Goal: Complete application form

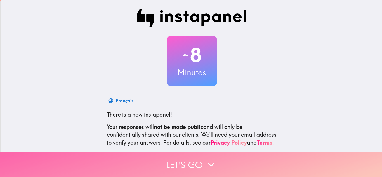
click at [184, 159] on button "Let's go" at bounding box center [191, 164] width 382 height 25
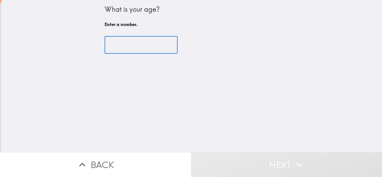
click at [137, 45] on input "number" at bounding box center [140, 44] width 73 height 17
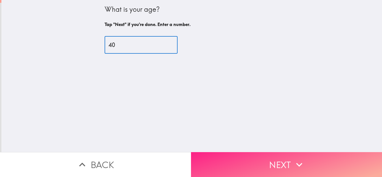
type input "40"
click at [272, 164] on button "Next" at bounding box center [286, 164] width 191 height 25
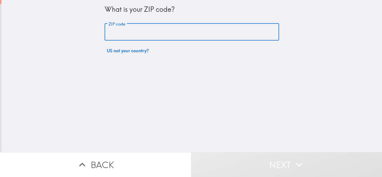
click at [146, 36] on input "ZIP code" at bounding box center [191, 31] width 174 height 17
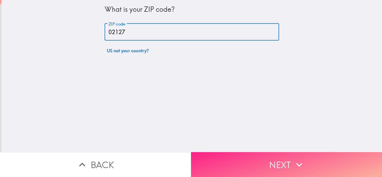
type input "02127"
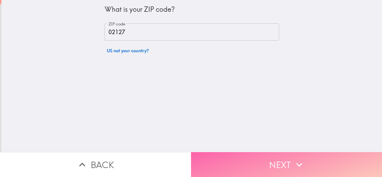
click at [289, 165] on button "Next" at bounding box center [286, 164] width 191 height 25
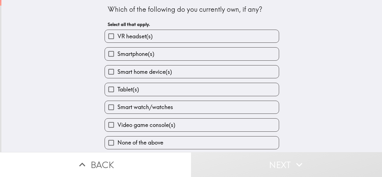
click at [143, 94] on label "Tablet(s)" at bounding box center [192, 89] width 174 height 13
click at [117, 94] on input "Tablet(s)" at bounding box center [111, 89] width 13 height 13
checkbox input "true"
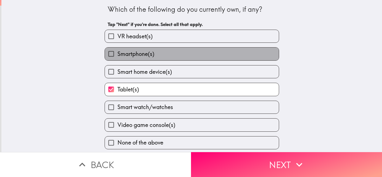
click at [148, 54] on span "Smartphone(s)" at bounding box center [135, 54] width 37 height 8
click at [117, 54] on input "Smartphone(s)" at bounding box center [111, 53] width 13 height 13
checkbox input "true"
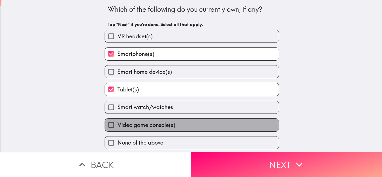
click at [185, 123] on label "Video game console(s)" at bounding box center [192, 124] width 174 height 13
click at [117, 123] on input "Video game console(s)" at bounding box center [111, 124] width 13 height 13
checkbox input "true"
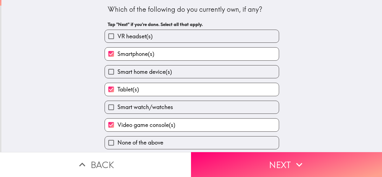
scroll to position [1, 0]
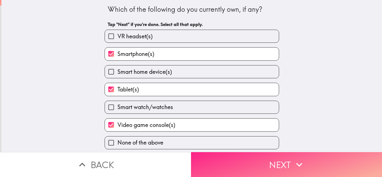
click at [255, 158] on button "Next" at bounding box center [286, 164] width 191 height 25
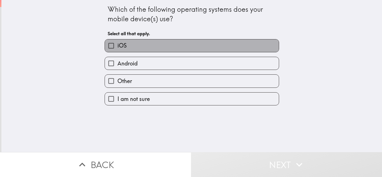
click at [137, 47] on label "iOS" at bounding box center [192, 45] width 174 height 13
click at [117, 47] on input "iOS" at bounding box center [111, 45] width 13 height 13
checkbox input "true"
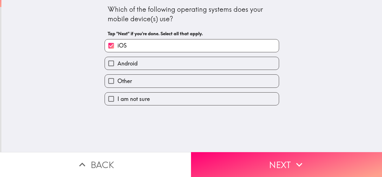
click at [145, 66] on label "Android" at bounding box center [192, 63] width 174 height 13
click at [117, 66] on input "Android" at bounding box center [111, 63] width 13 height 13
checkbox input "true"
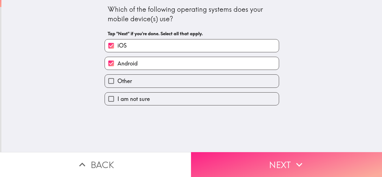
click at [290, 158] on button "Next" at bounding box center [286, 164] width 191 height 25
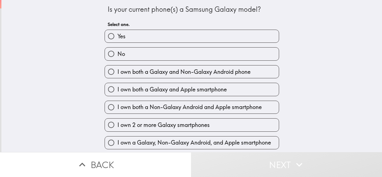
click at [140, 36] on label "Yes" at bounding box center [192, 36] width 174 height 13
click at [117, 36] on input "Yes" at bounding box center [111, 36] width 13 height 13
radio input "true"
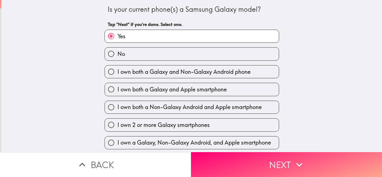
scroll to position [19, 0]
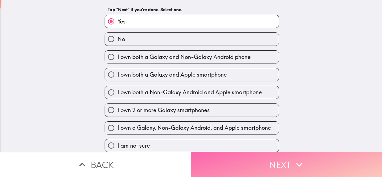
click at [277, 155] on button "Next" at bounding box center [286, 164] width 191 height 25
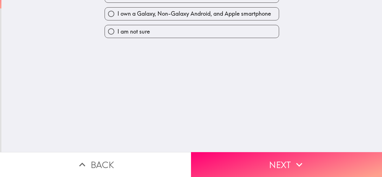
scroll to position [0, 0]
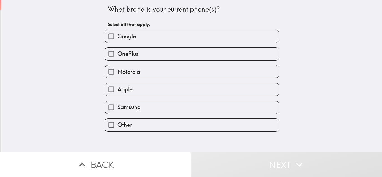
click at [141, 106] on label "Samsung" at bounding box center [192, 107] width 174 height 13
click at [117, 106] on input "Samsung" at bounding box center [111, 107] width 13 height 13
checkbox input "true"
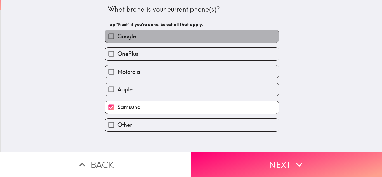
click at [131, 34] on span "Google" at bounding box center [126, 36] width 18 height 8
click at [117, 34] on input "Google" at bounding box center [111, 36] width 13 height 13
checkbox input "true"
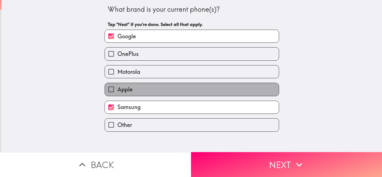
click at [125, 91] on span "Apple" at bounding box center [124, 89] width 15 height 8
click at [117, 91] on input "Apple" at bounding box center [111, 89] width 13 height 13
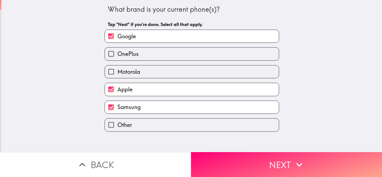
click at [135, 90] on label "Apple" at bounding box center [192, 89] width 174 height 13
click at [117, 90] on input "Apple" at bounding box center [111, 89] width 13 height 13
checkbox input "false"
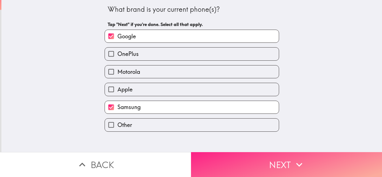
click at [266, 158] on button "Next" at bounding box center [286, 164] width 191 height 25
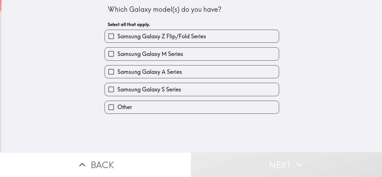
click at [185, 40] on label "Samsung Galaxy Z Flip/Fold Series" at bounding box center [192, 36] width 174 height 13
click at [117, 40] on input "Samsung Galaxy Z Flip/Fold Series" at bounding box center [111, 36] width 13 height 13
checkbox input "true"
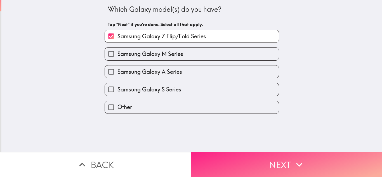
click at [271, 165] on button "Next" at bounding box center [286, 164] width 191 height 25
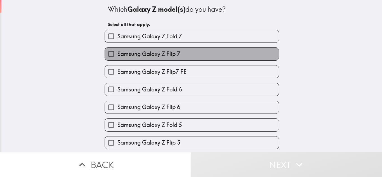
click at [194, 52] on label "Samsung Galaxy Z Flip 7" at bounding box center [192, 53] width 174 height 13
click at [117, 52] on input "Samsung Galaxy Z Flip 7" at bounding box center [111, 53] width 13 height 13
checkbox input "true"
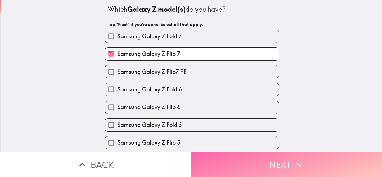
click at [285, 156] on button "Next" at bounding box center [286, 164] width 191 height 25
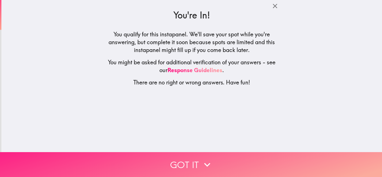
click at [177, 161] on button "Got it" at bounding box center [191, 164] width 382 height 25
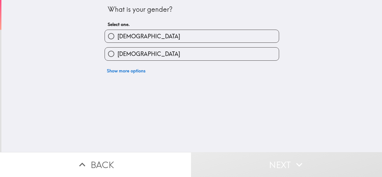
click at [134, 32] on label "[DEMOGRAPHIC_DATA]" at bounding box center [192, 36] width 174 height 13
click at [117, 32] on input "[DEMOGRAPHIC_DATA]" at bounding box center [111, 36] width 13 height 13
radio input "true"
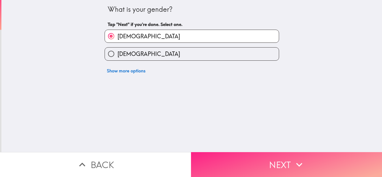
click at [276, 157] on button "Next" at bounding box center [286, 164] width 191 height 25
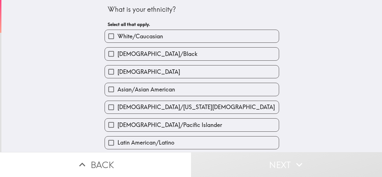
click at [170, 35] on label "White/Caucasian" at bounding box center [192, 36] width 174 height 13
click at [117, 35] on input "White/Caucasian" at bounding box center [111, 36] width 13 height 13
checkbox input "true"
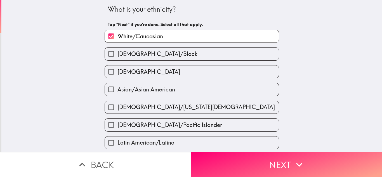
scroll to position [84, 0]
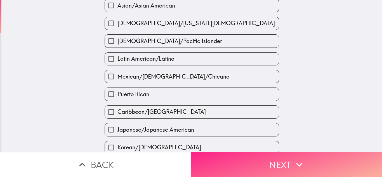
click at [245, 161] on button "Next" at bounding box center [286, 164] width 191 height 25
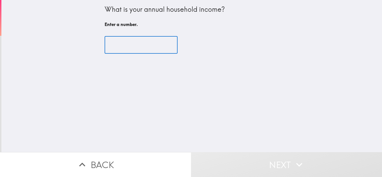
click at [130, 46] on input "number" at bounding box center [140, 44] width 73 height 17
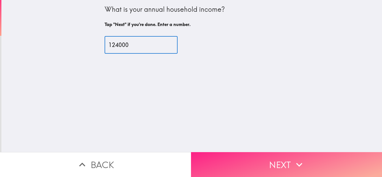
type input "124000"
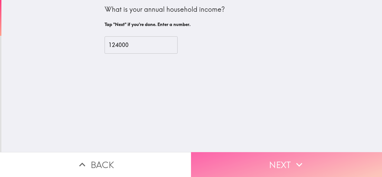
click at [277, 157] on button "Next" at bounding box center [286, 164] width 191 height 25
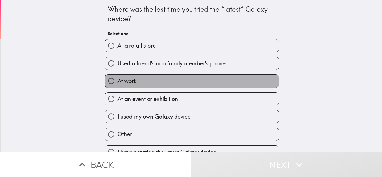
click at [138, 77] on label "At work" at bounding box center [192, 81] width 174 height 13
click at [117, 77] on input "At work" at bounding box center [111, 81] width 13 height 13
radio input "true"
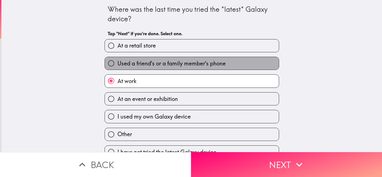
click at [140, 63] on span "Used a friend's or a family member's phone" at bounding box center [171, 64] width 108 height 8
click at [117, 63] on input "Used a friend's or a family member's phone" at bounding box center [111, 63] width 13 height 13
radio input "true"
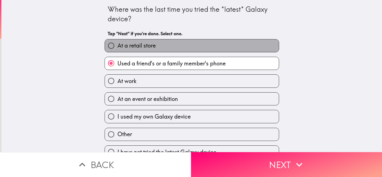
click at [139, 47] on span "At a retail store" at bounding box center [136, 46] width 38 height 8
click at [117, 47] on input "At a retail store" at bounding box center [111, 45] width 13 height 13
radio input "true"
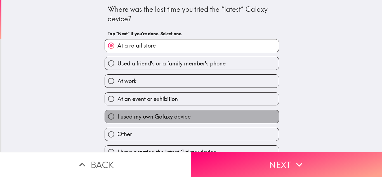
click at [146, 116] on span "I used my own Galaxy device" at bounding box center [153, 117] width 73 height 8
click at [117, 116] on input "I used my own Galaxy device" at bounding box center [111, 116] width 13 height 13
radio input "true"
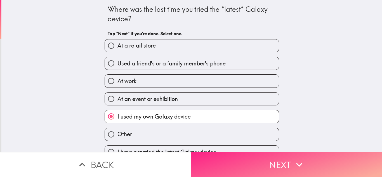
click at [281, 158] on button "Next" at bounding box center [286, 164] width 191 height 25
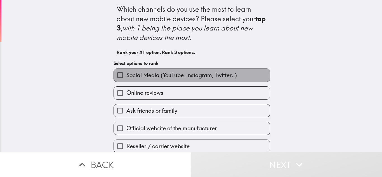
click at [157, 79] on span "Social Media (YouTube, Instagram, Twitter..)" at bounding box center [181, 75] width 110 height 8
click at [126, 79] on input "Social Media (YouTube, Instagram, Twitter..)" at bounding box center [120, 75] width 13 height 13
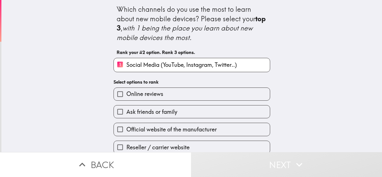
click at [159, 113] on span "Ask friends or family" at bounding box center [151, 112] width 51 height 8
click at [126, 113] on input "Ask friends or family" at bounding box center [120, 111] width 13 height 13
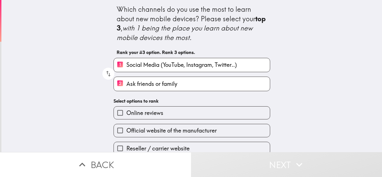
scroll to position [60, 0]
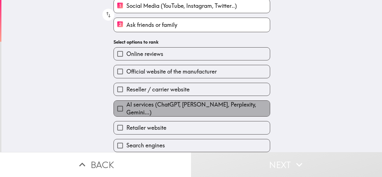
click at [177, 109] on span "AI services (ChatGPT, [PERSON_NAME], Perplexity, Gemini...)" at bounding box center [197, 109] width 143 height 16
click at [126, 109] on input "AI services (ChatGPT, [PERSON_NAME], Perplexity, Gemini...)" at bounding box center [120, 108] width 13 height 13
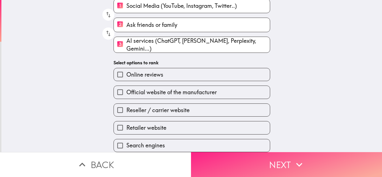
click at [261, 159] on button "Next" at bounding box center [286, 164] width 191 height 25
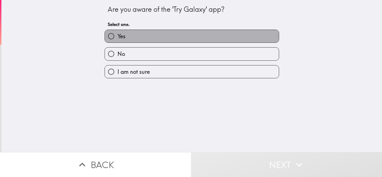
click at [173, 37] on label "Yes" at bounding box center [192, 36] width 174 height 13
click at [117, 37] on input "Yes" at bounding box center [111, 36] width 13 height 13
radio input "true"
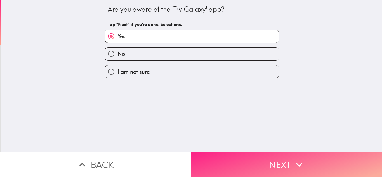
click at [260, 155] on button "Next" at bounding box center [286, 164] width 191 height 25
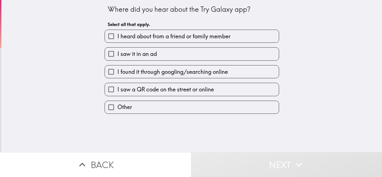
click at [202, 39] on span "I heard about from a friend or family member" at bounding box center [173, 36] width 113 height 8
click at [117, 39] on input "I heard about from a friend or family member" at bounding box center [111, 36] width 13 height 13
checkbox input "true"
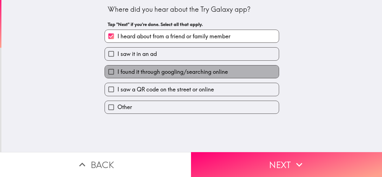
click at [180, 71] on span "I found it through googling/searching online" at bounding box center [172, 72] width 110 height 8
click at [117, 71] on input "I found it through googling/searching online" at bounding box center [111, 71] width 13 height 13
checkbox input "true"
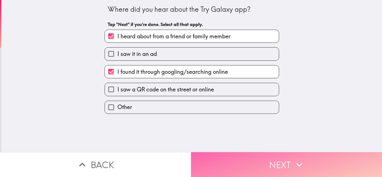
click at [270, 158] on button "Next" at bounding box center [286, 164] width 191 height 25
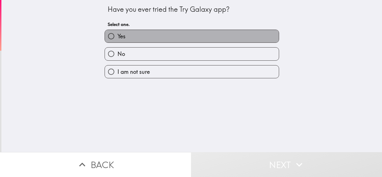
click at [155, 37] on label "Yes" at bounding box center [192, 36] width 174 height 13
click at [117, 37] on input "Yes" at bounding box center [111, 36] width 13 height 13
radio input "true"
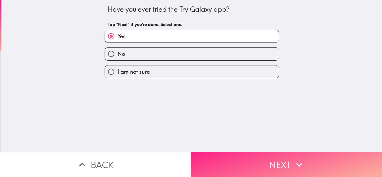
click at [274, 156] on button "Next" at bounding box center [286, 164] width 191 height 25
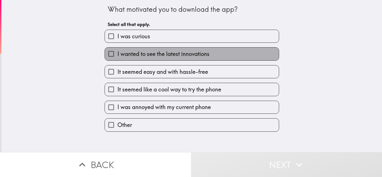
click at [146, 54] on span "I wanted to see the latest innovations" at bounding box center [163, 54] width 92 height 8
click at [117, 54] on input "I wanted to see the latest innovations" at bounding box center [111, 53] width 13 height 13
checkbox input "true"
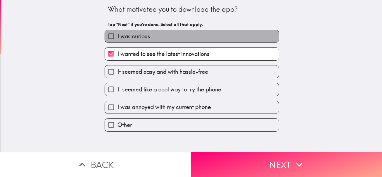
click at [147, 37] on label "I was curious" at bounding box center [192, 36] width 174 height 13
click at [117, 37] on input "I was curious" at bounding box center [111, 36] width 13 height 13
checkbox input "true"
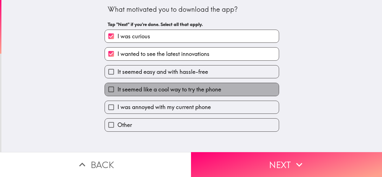
click at [171, 88] on span "It seemed like a cool way to try the phone" at bounding box center [169, 89] width 104 height 8
click at [117, 88] on input "It seemed like a cool way to try the phone" at bounding box center [111, 89] width 13 height 13
checkbox input "true"
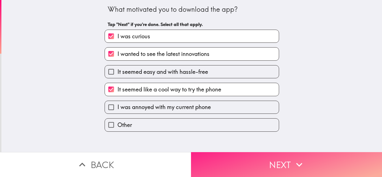
click at [281, 158] on button "Next" at bounding box center [286, 164] width 191 height 25
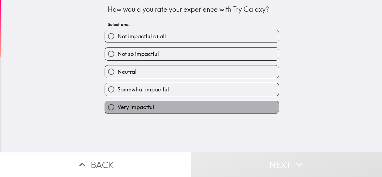
click at [172, 107] on label "Very impactful" at bounding box center [192, 107] width 174 height 13
click at [117, 107] on input "Very impactful" at bounding box center [111, 107] width 13 height 13
radio input "true"
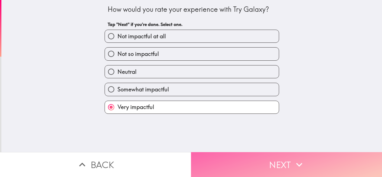
click at [290, 164] on button "Next" at bounding box center [286, 164] width 191 height 25
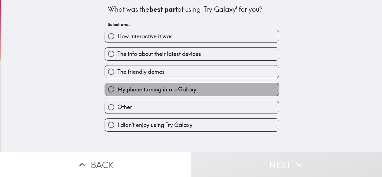
click at [208, 91] on label "My phone turning into a Galaxy" at bounding box center [192, 89] width 174 height 13
click at [117, 91] on input "My phone turning into a Galaxy" at bounding box center [111, 89] width 13 height 13
radio input "true"
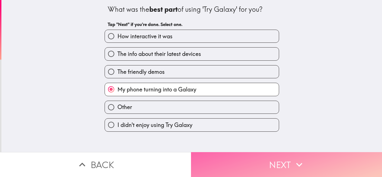
click at [288, 161] on button "Next" at bounding box center [286, 164] width 191 height 25
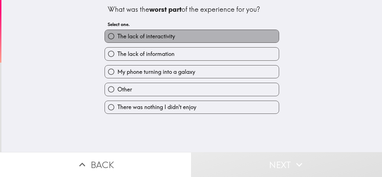
click at [184, 36] on label "The lack of interactivity" at bounding box center [192, 36] width 174 height 13
click at [117, 36] on input "The lack of interactivity" at bounding box center [111, 36] width 13 height 13
radio input "true"
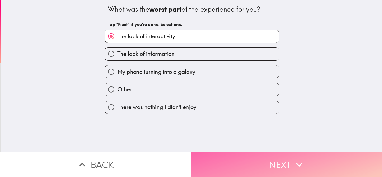
click at [294, 158] on icon "button" at bounding box center [299, 164] width 12 height 12
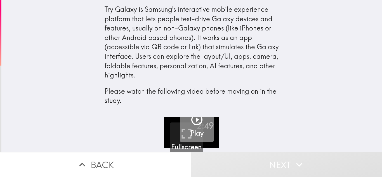
click at [194, 123] on icon "button" at bounding box center [196, 119] width 13 height 13
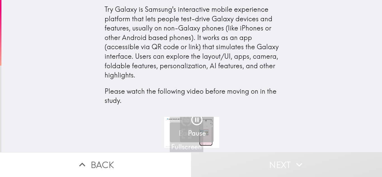
click at [188, 129] on h5 "Pause" at bounding box center [197, 133] width 18 height 9
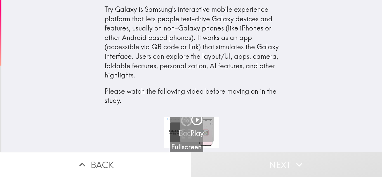
click at [190, 131] on h5 "Play" at bounding box center [196, 133] width 13 height 9
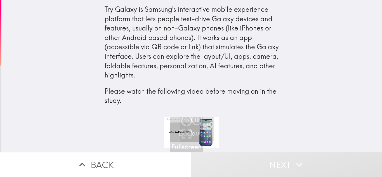
click at [196, 127] on div "button" at bounding box center [196, 121] width 13 height 16
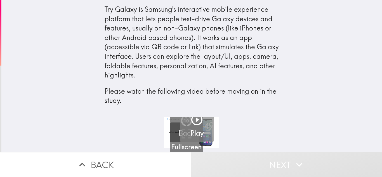
click at [198, 129] on h5 "Play" at bounding box center [196, 133] width 13 height 9
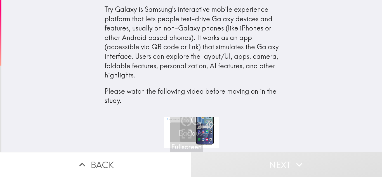
drag, startPoint x: 184, startPoint y: 133, endPoint x: 281, endPoint y: 161, distance: 101.4
click at [281, 161] on div "Try Galaxy is Samsung's interactive mobile experience platform that lets people…" at bounding box center [191, 88] width 382 height 177
click at [193, 120] on icon "button" at bounding box center [196, 119] width 13 height 13
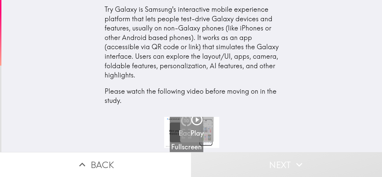
click at [191, 130] on h5 "Play" at bounding box center [196, 133] width 13 height 9
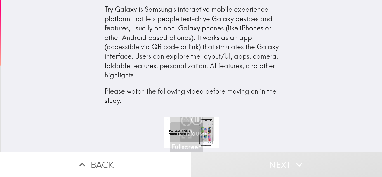
scroll to position [0, 2]
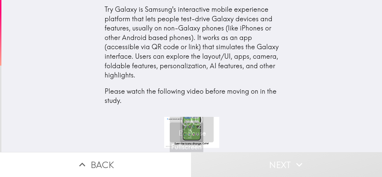
click at [304, 57] on div "Try Galaxy is Samsung's interactive mobile experience platform that lets people…" at bounding box center [191, 58] width 380 height 117
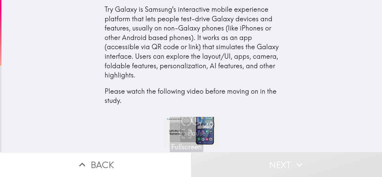
click at [262, 56] on div "Try Galaxy is Samsung's interactive mobile experience platform that lets people…" at bounding box center [191, 55] width 174 height 101
drag, startPoint x: 258, startPoint y: 48, endPoint x: 193, endPoint y: 125, distance: 100.3
click at [193, 125] on div "Try Galaxy is Samsung's interactive mobile experience platform that lets people…" at bounding box center [191, 76] width 380 height 152
drag, startPoint x: 117, startPoint y: 102, endPoint x: 201, endPoint y: 168, distance: 106.5
click at [201, 168] on div "Try Galaxy is Samsung's interactive mobile experience platform that lets people…" at bounding box center [191, 88] width 382 height 177
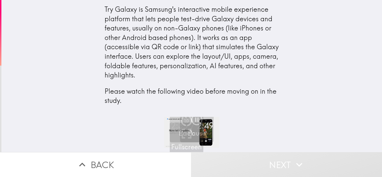
click at [275, 160] on button "Next" at bounding box center [286, 164] width 191 height 25
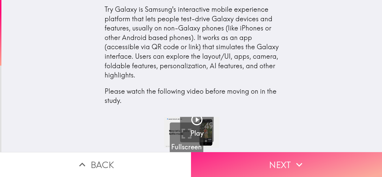
click at [243, 158] on button "Next" at bounding box center [286, 164] width 191 height 25
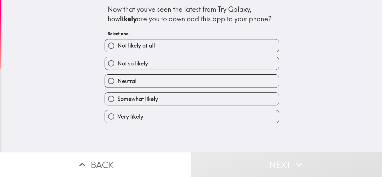
click at [156, 118] on label "Very likely" at bounding box center [192, 116] width 174 height 13
click at [117, 118] on input "Very likely" at bounding box center [111, 116] width 13 height 13
radio input "true"
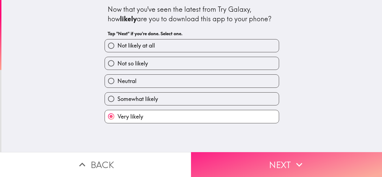
click at [252, 160] on button "Next" at bounding box center [286, 164] width 191 height 25
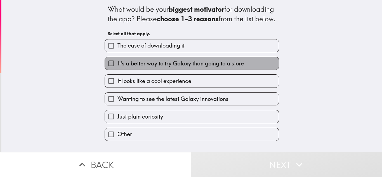
click at [167, 67] on span "It's a better way to try Galaxy than going to a store" at bounding box center [180, 64] width 126 height 8
click at [117, 70] on input "It's a better way to try Galaxy than going to a store" at bounding box center [111, 63] width 13 height 13
checkbox input "true"
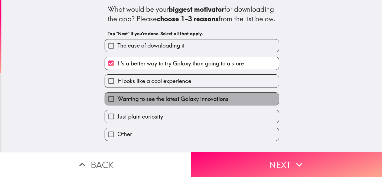
click at [172, 103] on span "Wanting to see the latest Galaxy innovations" at bounding box center [172, 99] width 111 height 8
click at [117, 105] on input "Wanting to see the latest Galaxy innovations" at bounding box center [111, 98] width 13 height 13
checkbox input "true"
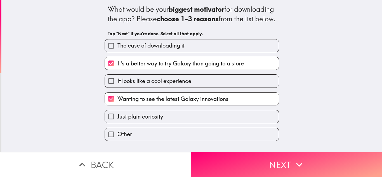
scroll to position [3, 0]
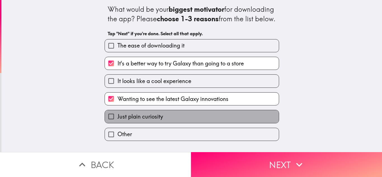
click at [161, 121] on label "Just plain curiosity" at bounding box center [192, 116] width 174 height 13
click at [117, 121] on input "Just plain curiosity" at bounding box center [111, 116] width 13 height 13
checkbox input "true"
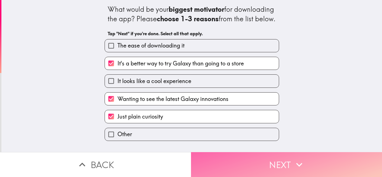
click at [258, 160] on button "Next" at bounding box center [286, 164] width 191 height 25
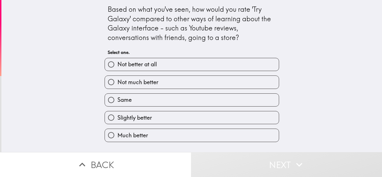
click at [154, 132] on label "Much better" at bounding box center [192, 135] width 174 height 13
click at [117, 132] on input "Much better" at bounding box center [111, 135] width 13 height 13
radio input "true"
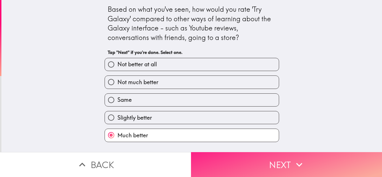
click at [244, 161] on button "Next" at bounding box center [286, 164] width 191 height 25
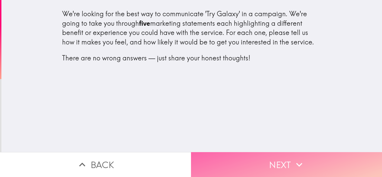
click at [272, 159] on button "Next" at bounding box center [286, 164] width 191 height 25
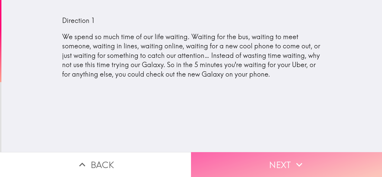
click at [282, 167] on button "Next" at bounding box center [286, 164] width 191 height 25
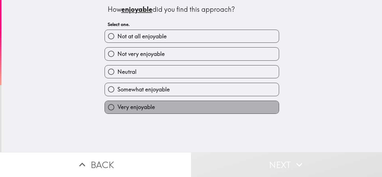
click at [161, 105] on label "Very enjoyable" at bounding box center [192, 107] width 174 height 13
click at [117, 105] on input "Very enjoyable" at bounding box center [111, 107] width 13 height 13
radio input "true"
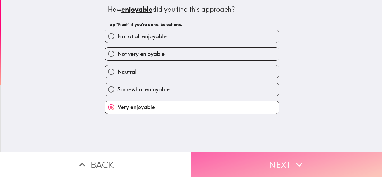
click at [254, 159] on button "Next" at bounding box center [286, 164] width 191 height 25
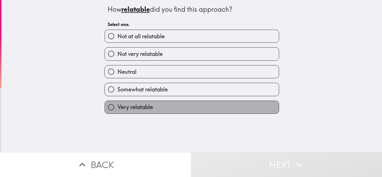
click at [162, 108] on label "Very relatable" at bounding box center [192, 107] width 174 height 13
click at [117, 108] on input "Very relatable" at bounding box center [111, 107] width 13 height 13
radio input "true"
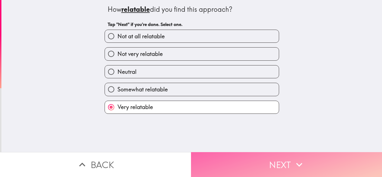
click at [255, 161] on button "Next" at bounding box center [286, 164] width 191 height 25
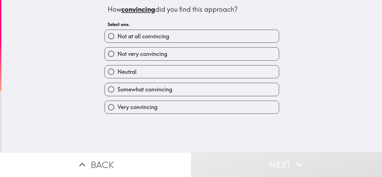
click at [121, 106] on span "Very convincing" at bounding box center [137, 107] width 40 height 8
click at [117, 106] on input "Very convincing" at bounding box center [111, 107] width 13 height 13
radio input "true"
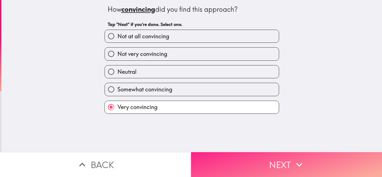
click at [261, 165] on button "Next" at bounding box center [286, 164] width 191 height 25
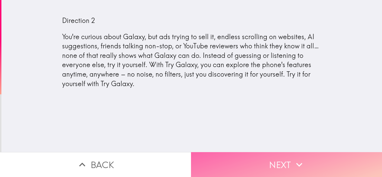
click at [272, 156] on button "Next" at bounding box center [286, 164] width 191 height 25
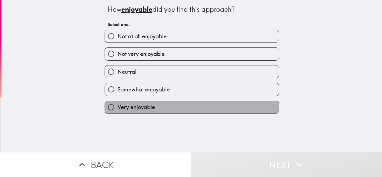
click at [174, 109] on label "Very enjoyable" at bounding box center [192, 107] width 174 height 13
click at [117, 109] on input "Very enjoyable" at bounding box center [111, 107] width 13 height 13
radio input "true"
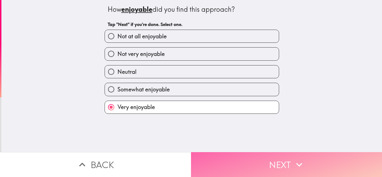
click at [293, 161] on icon "button" at bounding box center [299, 164] width 12 height 12
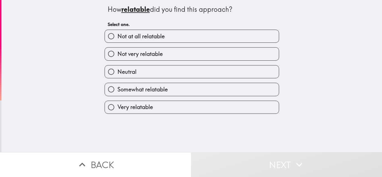
click at [168, 99] on div "Very relatable" at bounding box center [189, 105] width 179 height 18
click at [193, 111] on label "Very relatable" at bounding box center [192, 107] width 174 height 13
click at [117, 111] on input "Very relatable" at bounding box center [111, 107] width 13 height 13
radio input "true"
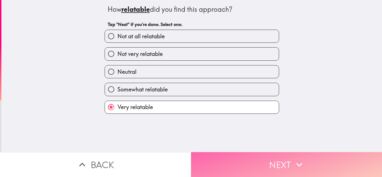
click at [282, 164] on button "Next" at bounding box center [286, 164] width 191 height 25
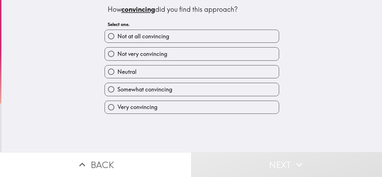
click at [174, 106] on label "Very convincing" at bounding box center [192, 107] width 174 height 13
click at [117, 106] on input "Very convincing" at bounding box center [111, 107] width 13 height 13
radio input "true"
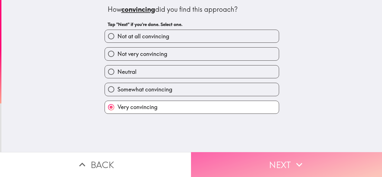
click at [251, 160] on button "Next" at bounding box center [286, 164] width 191 height 25
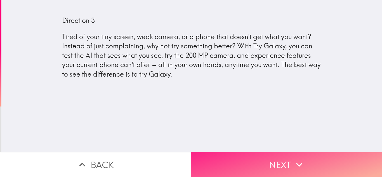
click at [274, 163] on button "Next" at bounding box center [286, 164] width 191 height 25
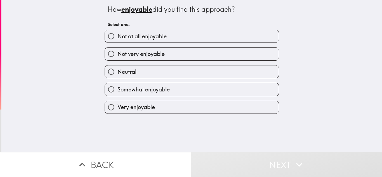
click at [160, 104] on label "Very enjoyable" at bounding box center [192, 107] width 174 height 13
click at [117, 104] on input "Very enjoyable" at bounding box center [111, 107] width 13 height 13
radio input "true"
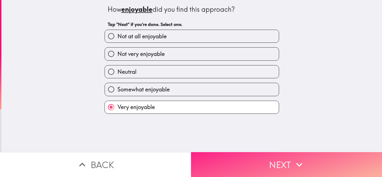
click at [267, 162] on button "Next" at bounding box center [286, 164] width 191 height 25
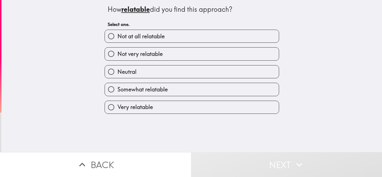
click at [177, 100] on div "Very relatable" at bounding box center [189, 105] width 179 height 18
click at [188, 110] on label "Very relatable" at bounding box center [192, 107] width 174 height 13
click at [117, 110] on input "Very relatable" at bounding box center [111, 107] width 13 height 13
radio input "true"
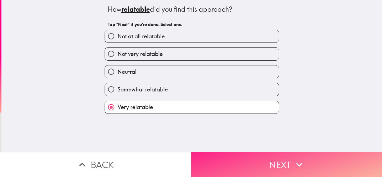
click at [258, 154] on button "Next" at bounding box center [286, 164] width 191 height 25
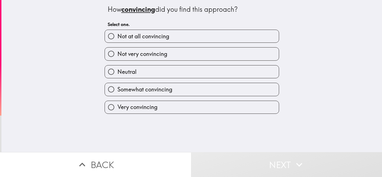
click at [175, 109] on label "Very convincing" at bounding box center [192, 107] width 174 height 13
click at [117, 109] on input "Very convincing" at bounding box center [111, 107] width 13 height 13
radio input "true"
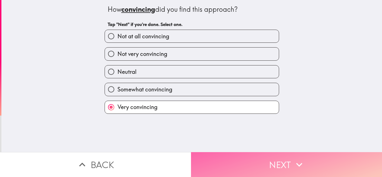
click at [258, 162] on button "Next" at bounding box center [286, 164] width 191 height 25
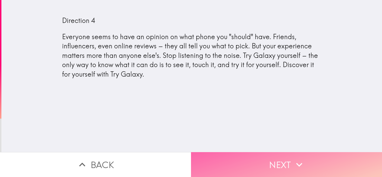
click at [242, 155] on button "Next" at bounding box center [286, 164] width 191 height 25
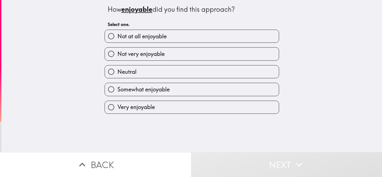
click at [165, 103] on label "Very enjoyable" at bounding box center [192, 107] width 174 height 13
click at [117, 103] on input "Very enjoyable" at bounding box center [111, 107] width 13 height 13
radio input "true"
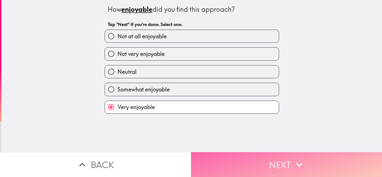
click at [247, 155] on button "Next" at bounding box center [286, 164] width 191 height 25
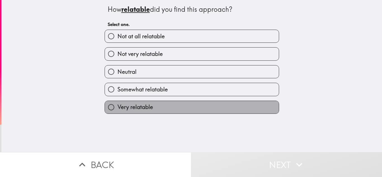
click at [179, 101] on label "Very relatable" at bounding box center [192, 107] width 174 height 13
click at [117, 101] on input "Very relatable" at bounding box center [111, 107] width 13 height 13
radio input "true"
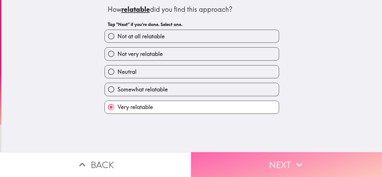
click at [263, 162] on button "Next" at bounding box center [286, 164] width 191 height 25
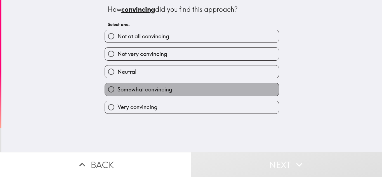
click at [179, 93] on label "Somewhat convincing" at bounding box center [192, 89] width 174 height 13
click at [117, 93] on input "Somewhat convincing" at bounding box center [111, 89] width 13 height 13
radio input "true"
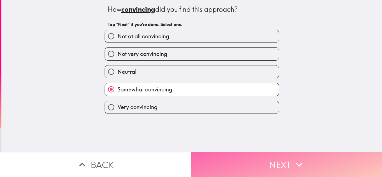
click at [253, 158] on button "Next" at bounding box center [286, 164] width 191 height 25
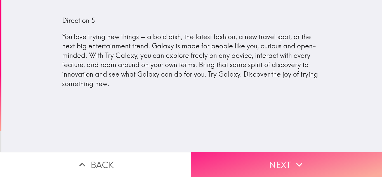
click at [257, 152] on button "Next" at bounding box center [286, 164] width 191 height 25
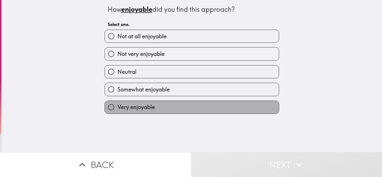
click at [174, 109] on label "Very enjoyable" at bounding box center [192, 107] width 174 height 13
click at [117, 109] on input "Very enjoyable" at bounding box center [111, 107] width 13 height 13
radio input "true"
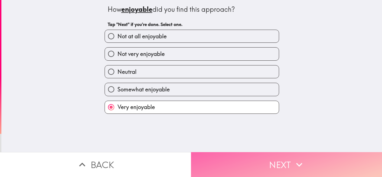
click at [248, 156] on button "Next" at bounding box center [286, 164] width 191 height 25
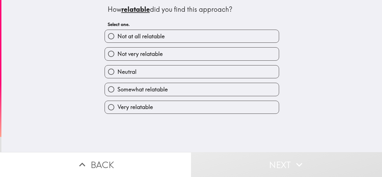
click at [156, 110] on label "Very relatable" at bounding box center [192, 107] width 174 height 13
click at [117, 110] on input "Very relatable" at bounding box center [111, 107] width 13 height 13
radio input "true"
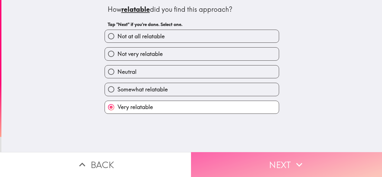
click at [258, 171] on button "Next" at bounding box center [286, 164] width 191 height 25
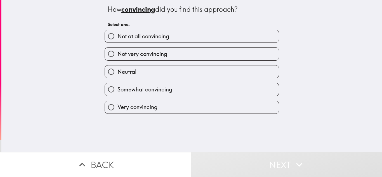
click at [169, 99] on div "Very convincing" at bounding box center [189, 105] width 179 height 18
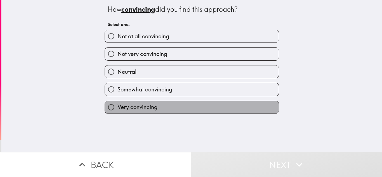
drag, startPoint x: 219, startPoint y: 108, endPoint x: 260, endPoint y: 140, distance: 52.1
click at [220, 109] on label "Very convincing" at bounding box center [192, 107] width 174 height 13
click at [117, 109] on input "Very convincing" at bounding box center [111, 107] width 13 height 13
radio input "true"
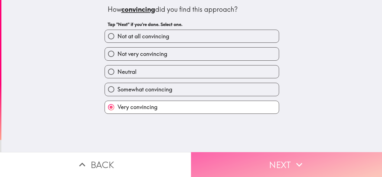
click at [272, 160] on button "Next" at bounding box center [286, 164] width 191 height 25
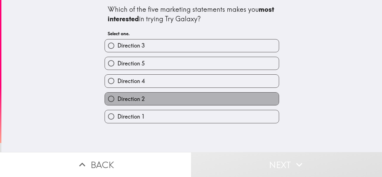
click at [145, 99] on label "Direction 2" at bounding box center [192, 98] width 174 height 13
click at [117, 99] on input "Direction 2" at bounding box center [111, 98] width 13 height 13
radio input "true"
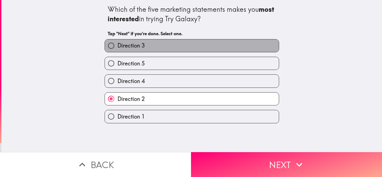
click at [144, 46] on label "Direction 3" at bounding box center [192, 45] width 174 height 13
click at [117, 46] on input "Direction 3" at bounding box center [111, 45] width 13 height 13
radio input "true"
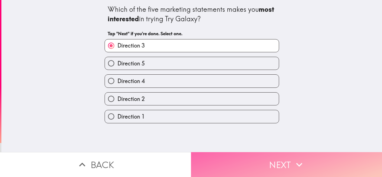
click at [293, 158] on icon "button" at bounding box center [299, 164] width 12 height 12
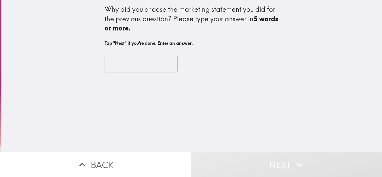
click at [125, 63] on input "text" at bounding box center [140, 63] width 73 height 17
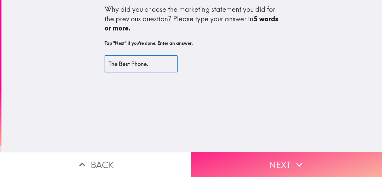
type input "The Best Phone."
click at [275, 162] on button "Next" at bounding box center [286, 164] width 191 height 25
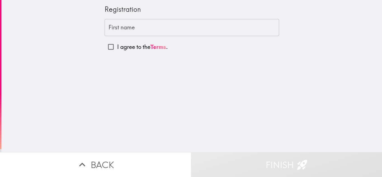
click at [130, 26] on input "First name" at bounding box center [191, 27] width 174 height 17
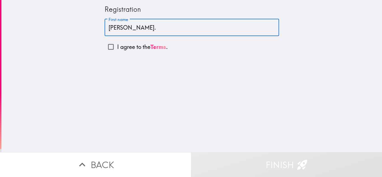
type input "[PERSON_NAME]."
click at [104, 47] on input "I agree to the Terms ." at bounding box center [110, 47] width 13 height 13
checkbox input "true"
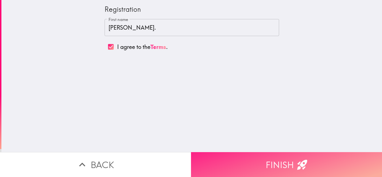
click at [269, 158] on button "Finish" at bounding box center [286, 164] width 191 height 25
